Goal: Task Accomplishment & Management: Manage account settings

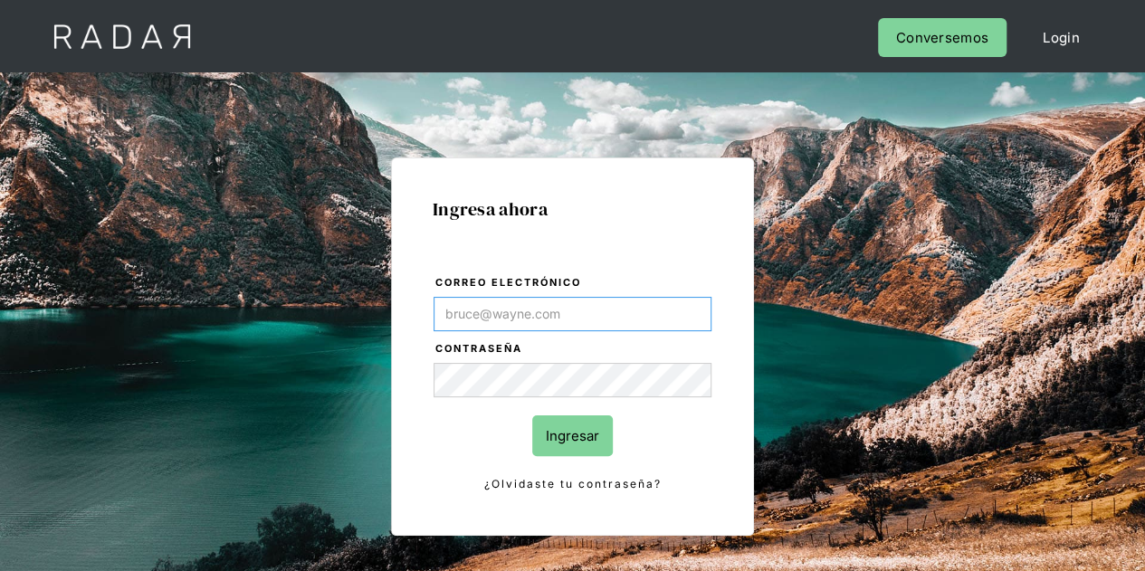
type input "Evans@prontopaga.com"
click at [579, 443] on input "Ingresar" at bounding box center [572, 435] width 81 height 41
